Goal: Task Accomplishment & Management: Manage account settings

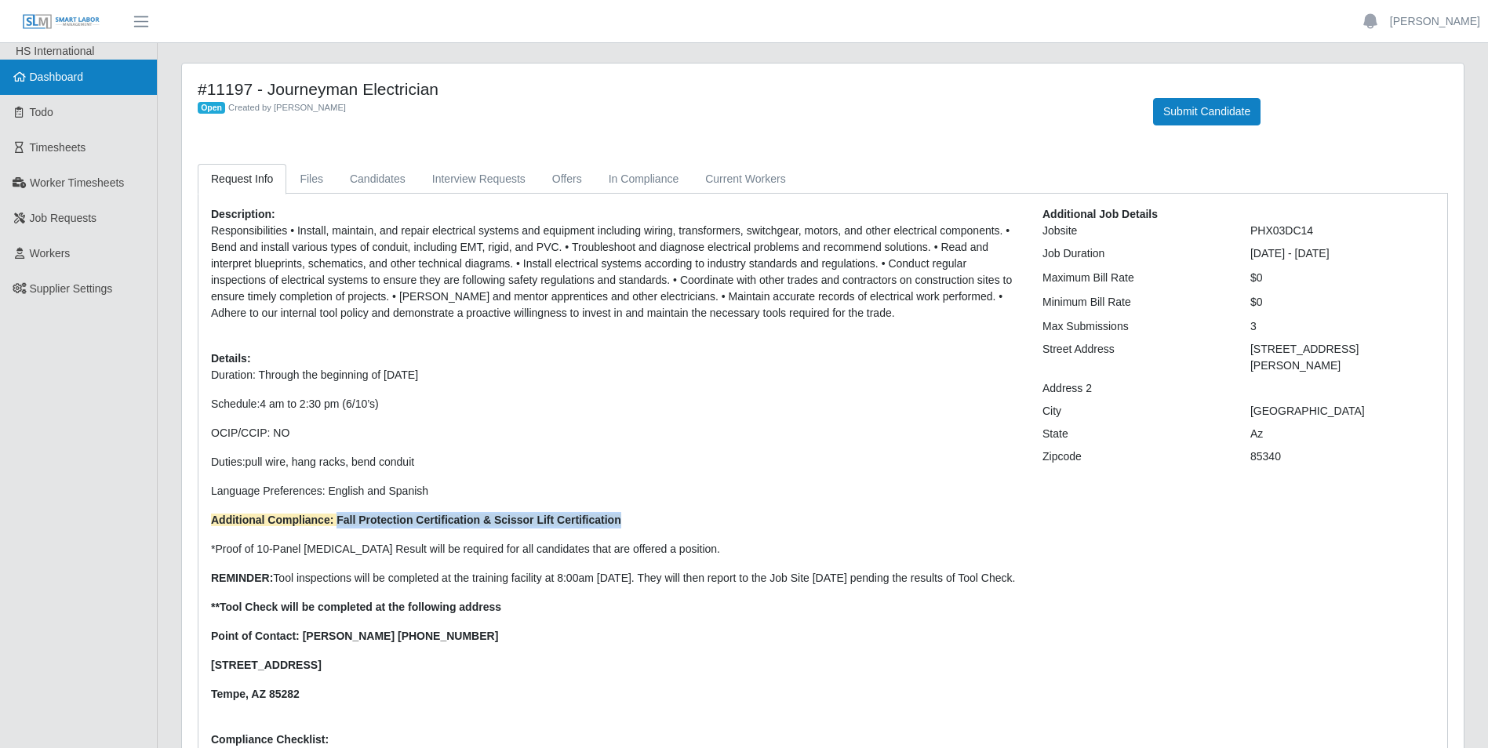
click at [62, 79] on span "Dashboard" at bounding box center [57, 77] width 54 height 13
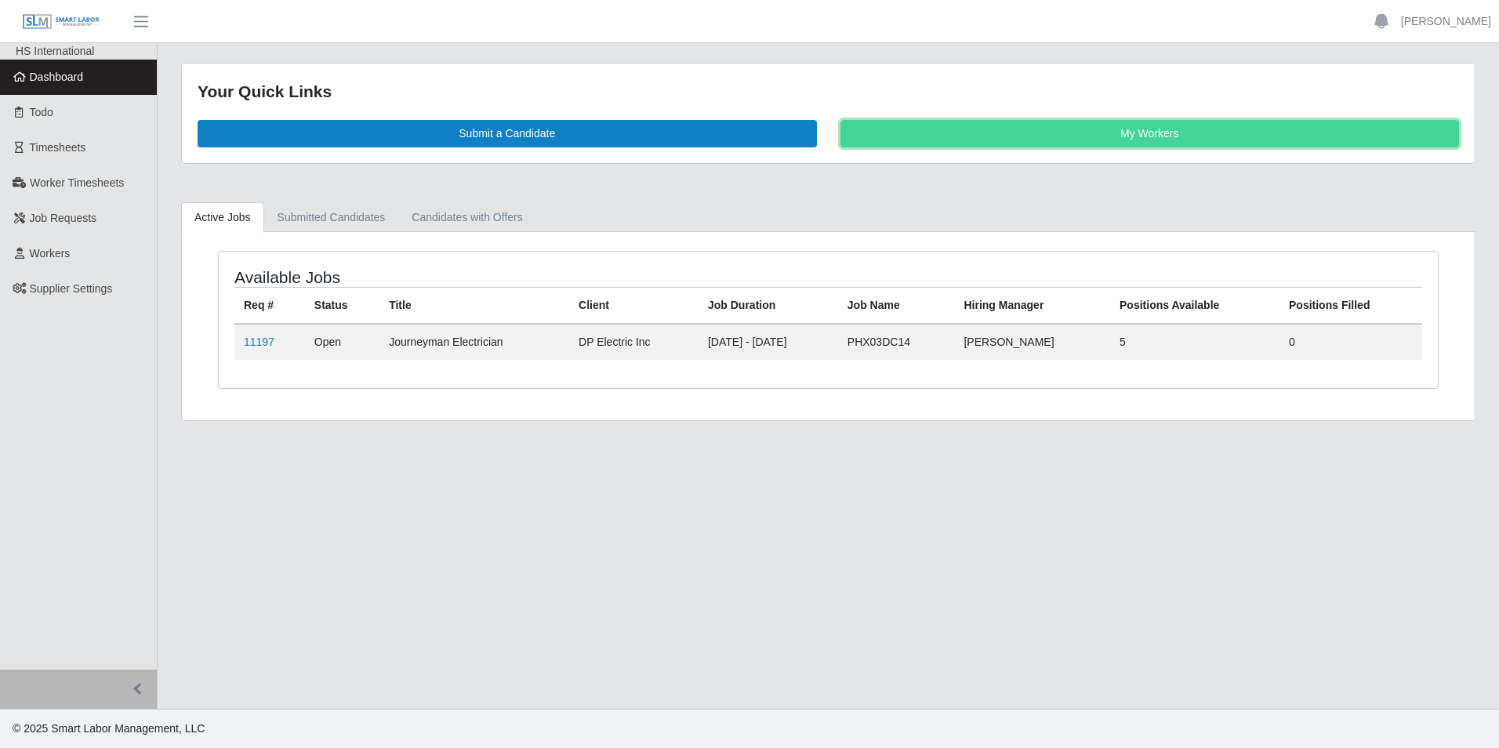
click at [1114, 133] on link "My Workers" at bounding box center [1151, 133] width 620 height 27
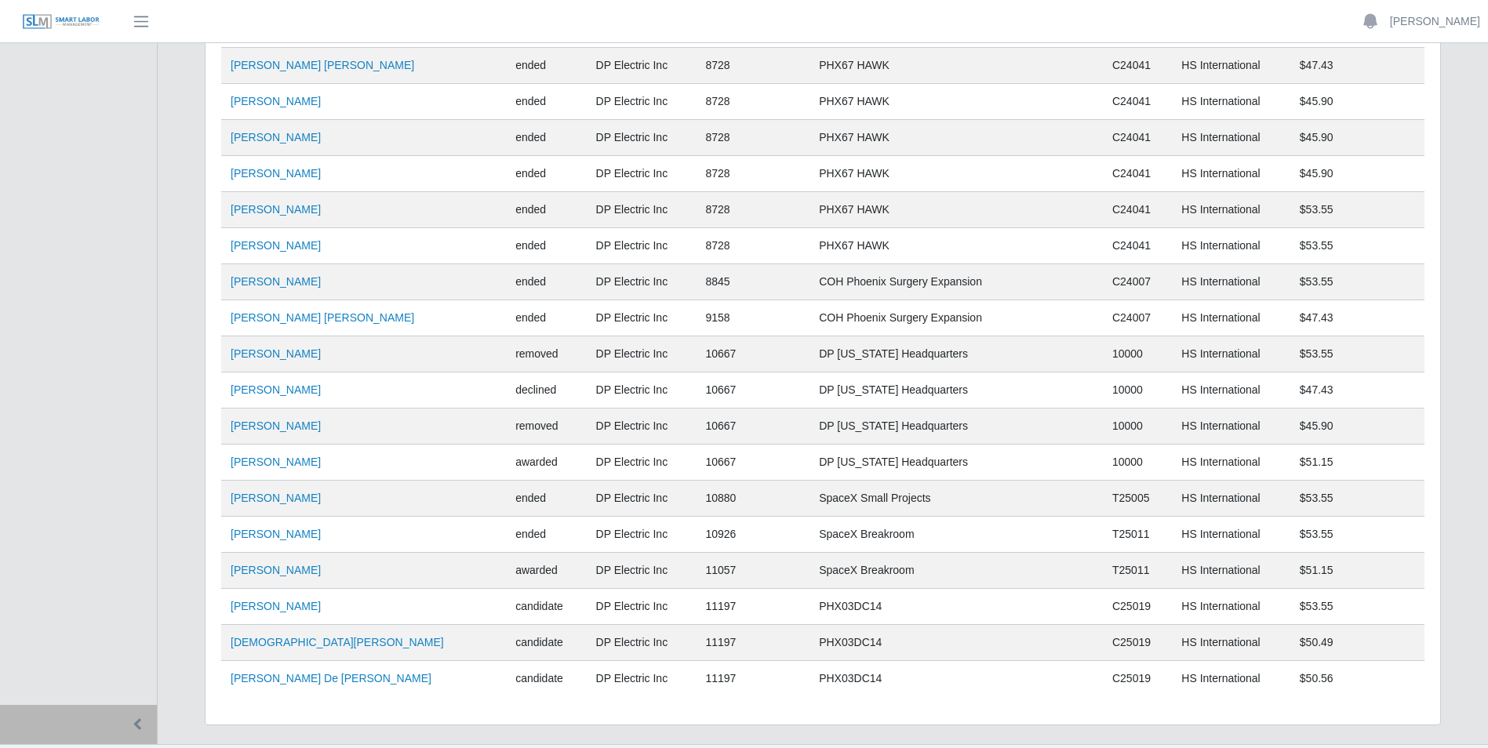
scroll to position [9955, 0]
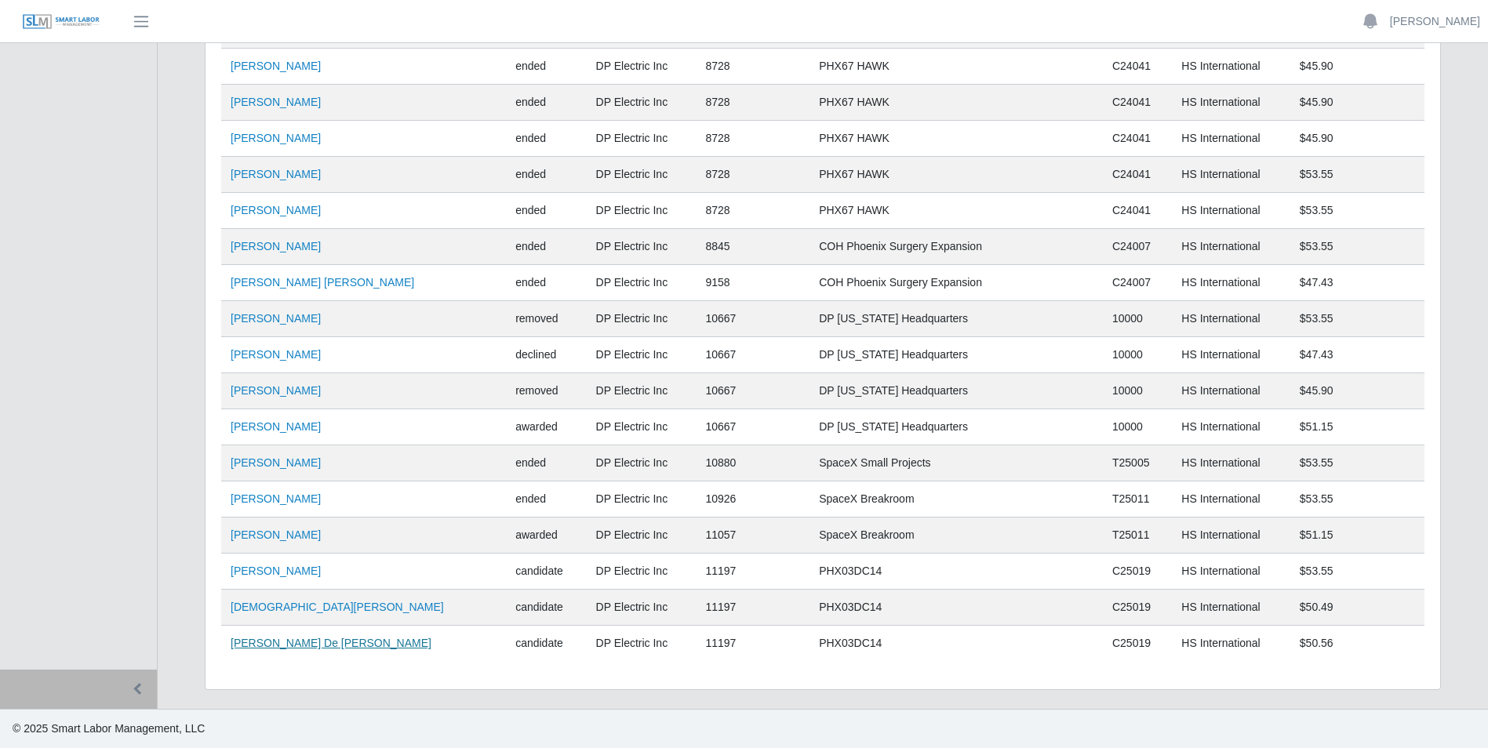
click at [294, 642] on link "Guillermo De Jesus Olivas" at bounding box center [331, 643] width 201 height 13
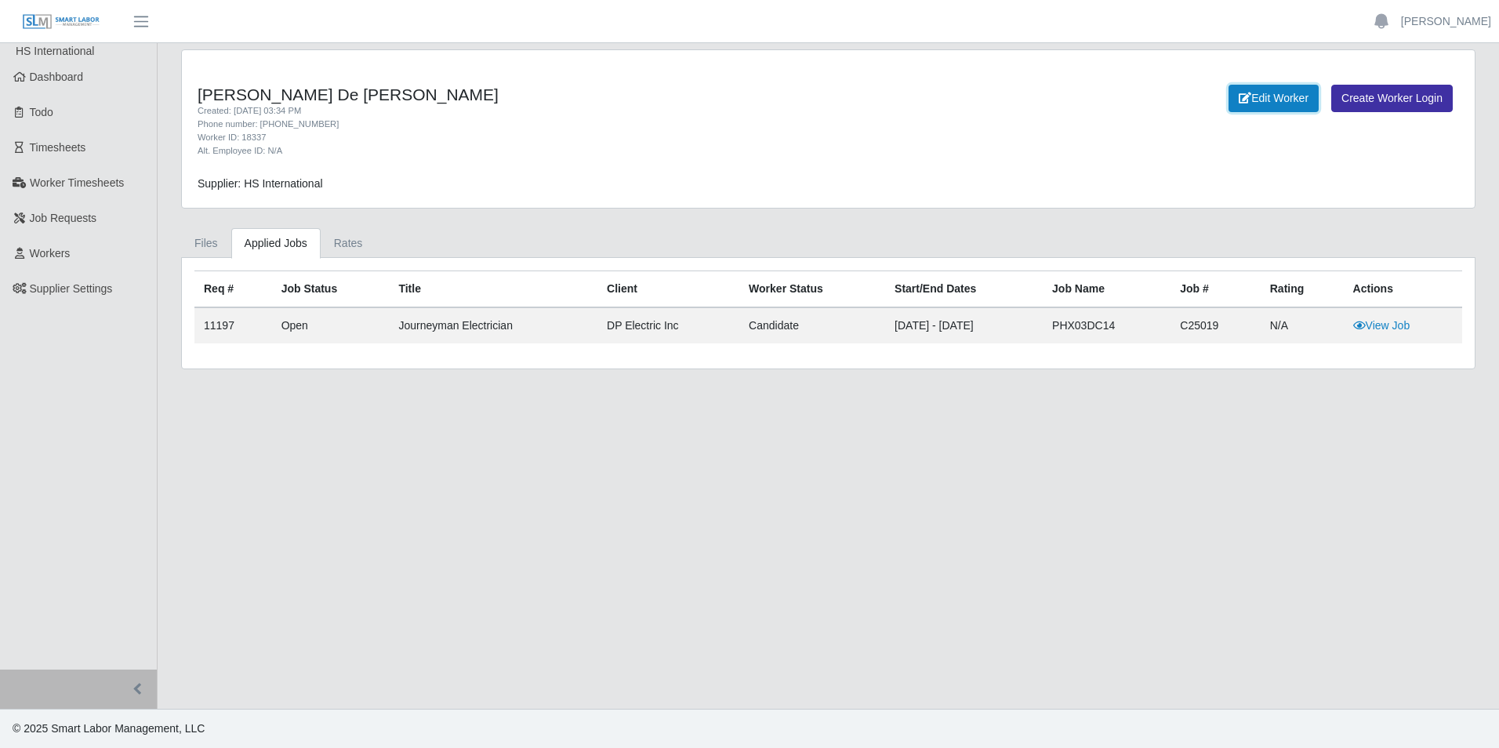
click at [1277, 98] on link "Edit Worker" at bounding box center [1274, 98] width 90 height 27
